Goal: Task Accomplishment & Management: Complete application form

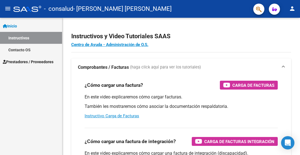
click at [30, 64] on span "Prestadores / Proveedores" at bounding box center [28, 62] width 51 height 6
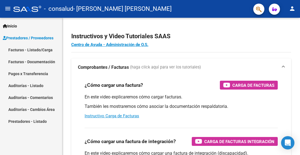
click at [41, 46] on link "Facturas - Listado/Carga" at bounding box center [31, 50] width 62 height 12
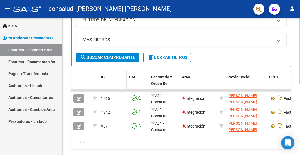
scroll to position [139, 0]
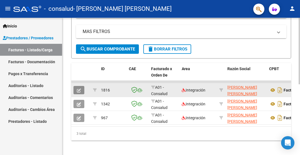
click at [76, 92] on button "button" at bounding box center [78, 90] width 11 height 8
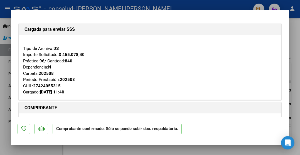
scroll to position [28, 0]
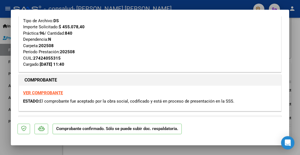
click at [158, 3] on div at bounding box center [150, 77] width 300 height 155
type input "$ 0,00"
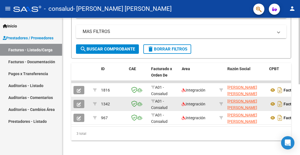
click at [81, 101] on button "button" at bounding box center [78, 104] width 11 height 8
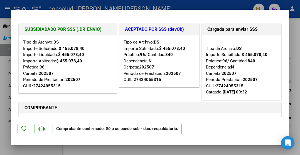
click at [184, 6] on div at bounding box center [150, 77] width 300 height 155
type input "$ 0,00"
